Goal: Navigation & Orientation: Find specific page/section

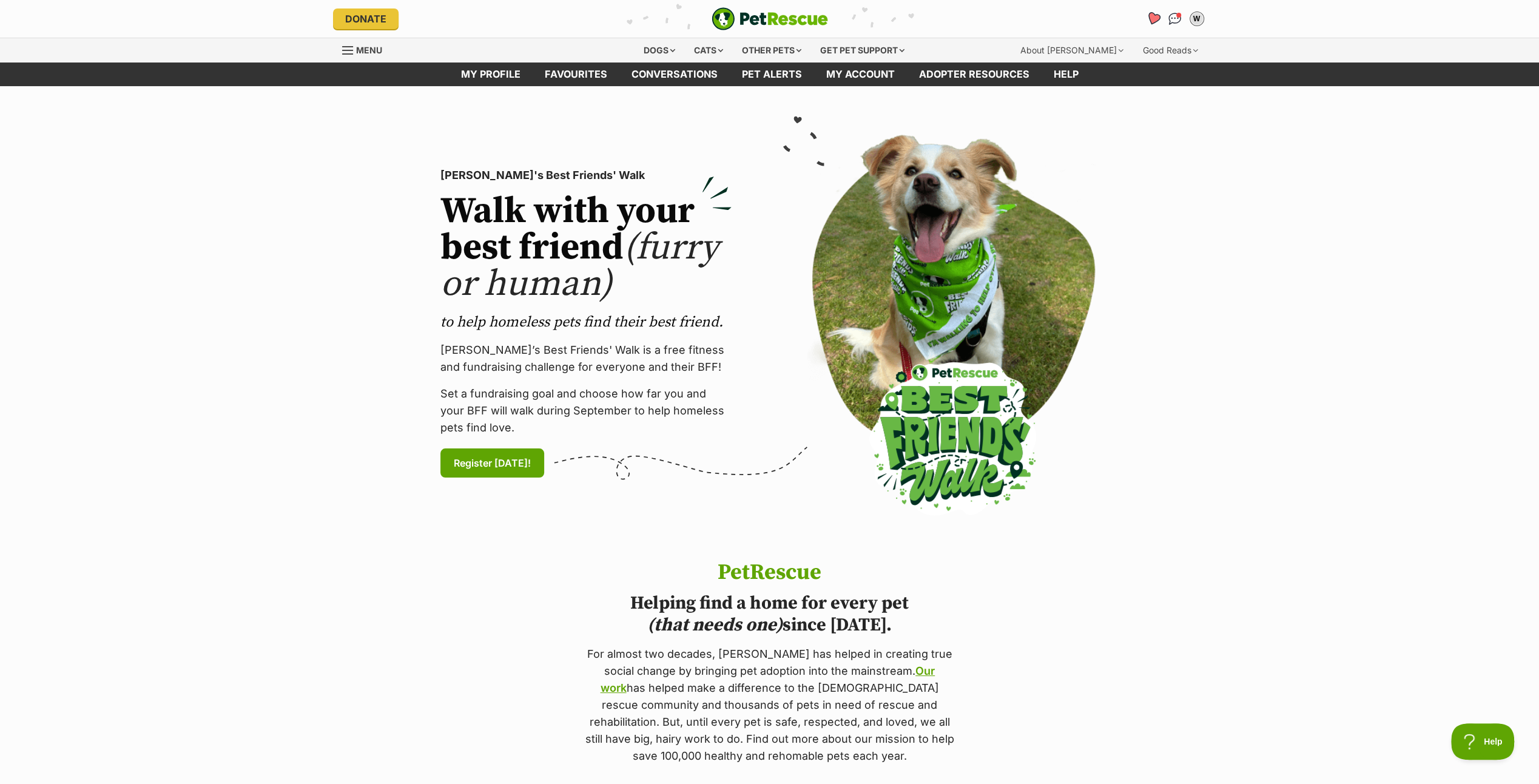
click at [1151, 15] on icon "Favourites" at bounding box center [1152, 19] width 15 height 14
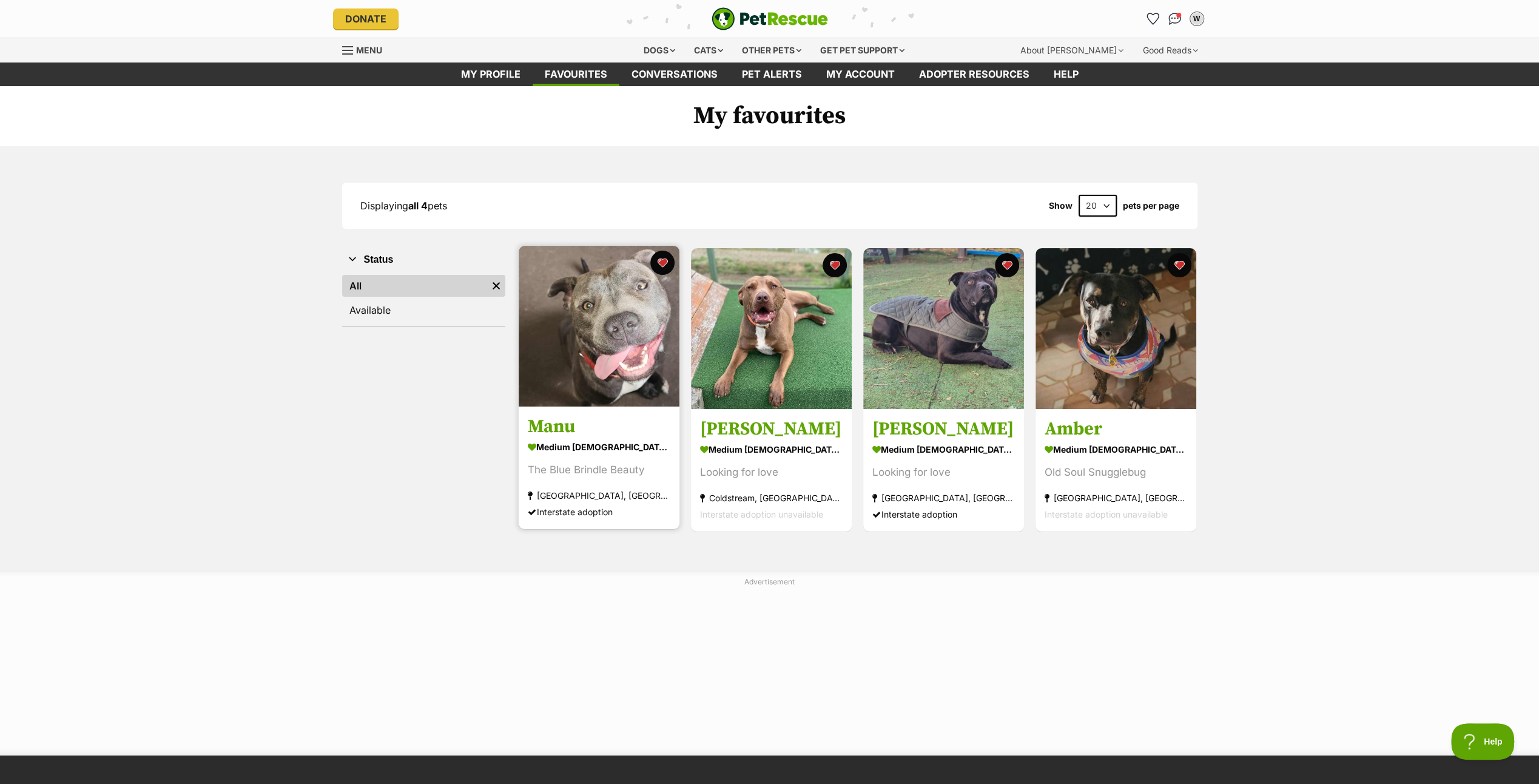
click at [606, 328] on img at bounding box center [599, 326] width 161 height 161
